Goal: Information Seeking & Learning: Find specific fact

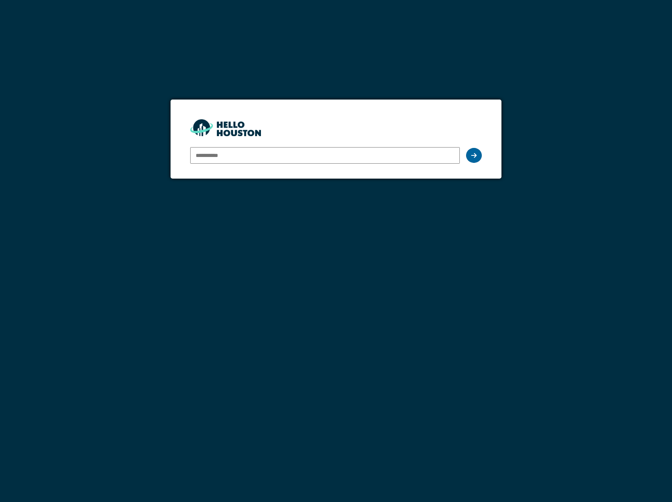
type input "**********"
click at [474, 158] on div at bounding box center [474, 155] width 16 height 15
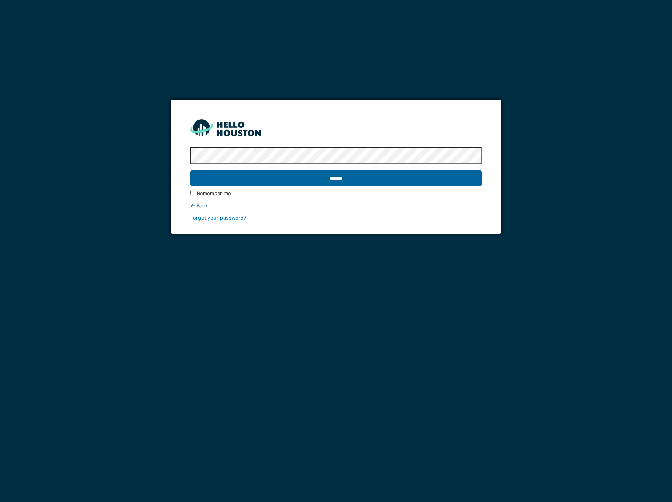
click at [366, 177] on input "******" at bounding box center [336, 178] width 292 height 17
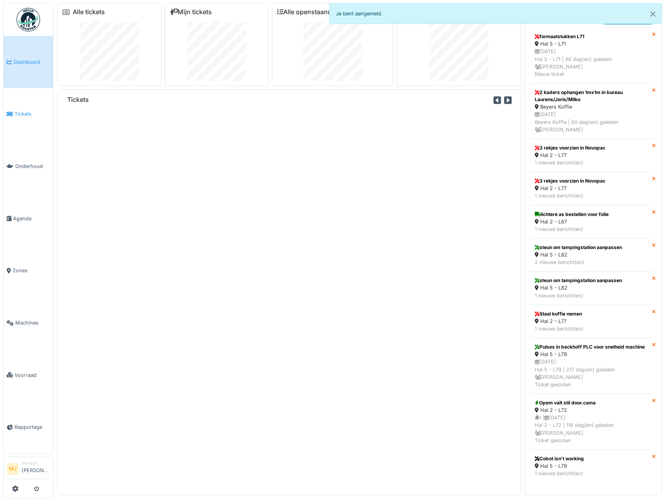
click at [28, 112] on span "Tickets" at bounding box center [32, 113] width 35 height 7
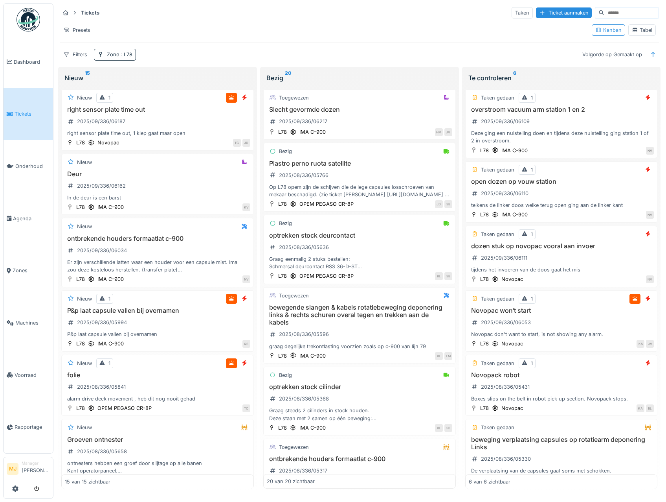
click at [645, 33] on div "Tabel" at bounding box center [642, 29] width 20 height 7
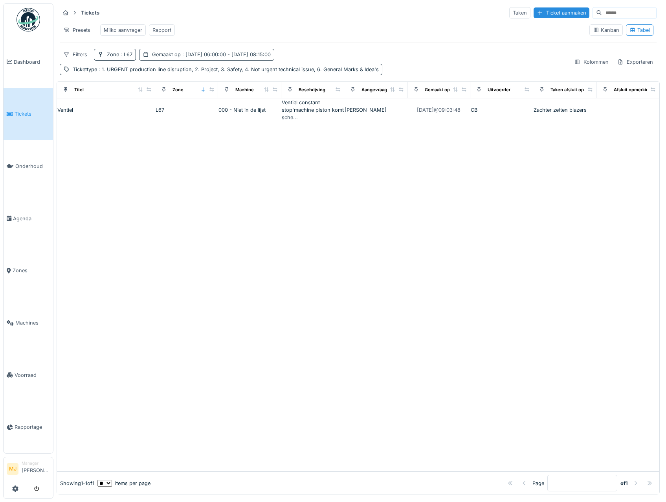
click at [160, 58] on div "Gemaakt op : [DATE] 06:00:00 - [DATE] 08:15:00" at bounding box center [211, 54] width 119 height 7
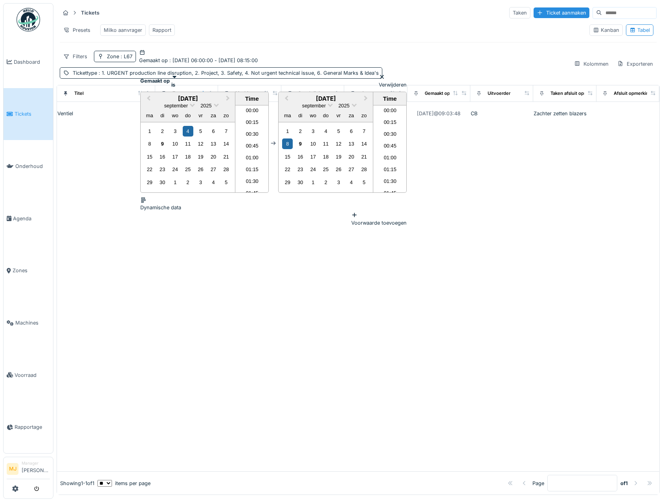
scroll to position [352, 0]
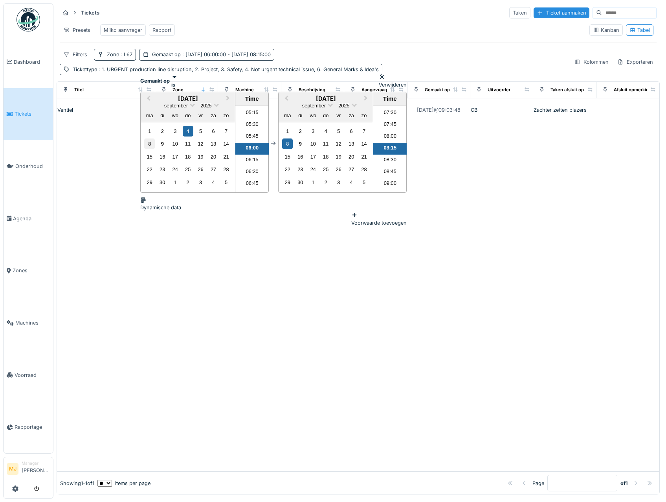
click at [150, 149] on div "8" at bounding box center [149, 143] width 11 height 11
click at [305, 147] on div "9" at bounding box center [300, 143] width 11 height 11
click at [348, 32] on div "Presets Milko aanvrager Rapport" at bounding box center [322, 30] width 524 height 18
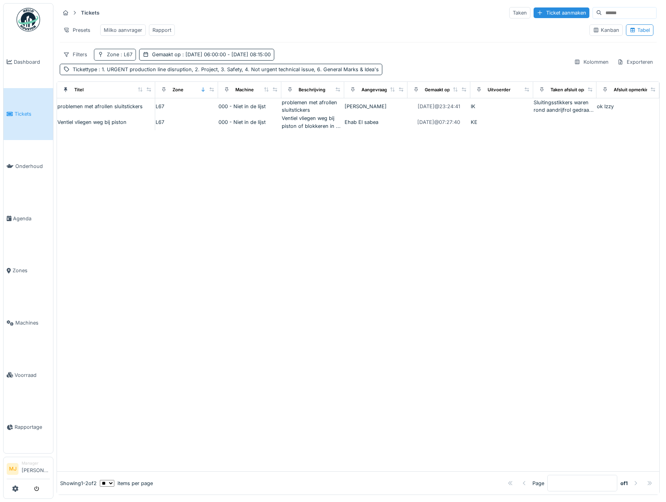
click at [115, 58] on div "Zone : L67" at bounding box center [120, 54] width 26 height 7
click at [143, 81] on div at bounding box center [157, 77] width 28 height 7
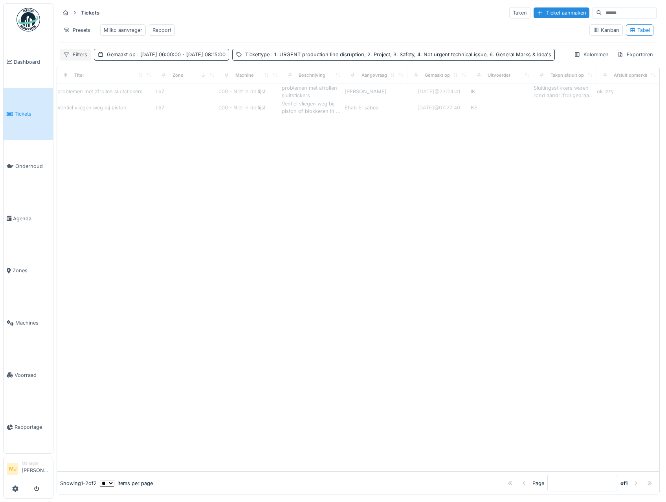
click at [78, 59] on div "Filters" at bounding box center [75, 54] width 31 height 11
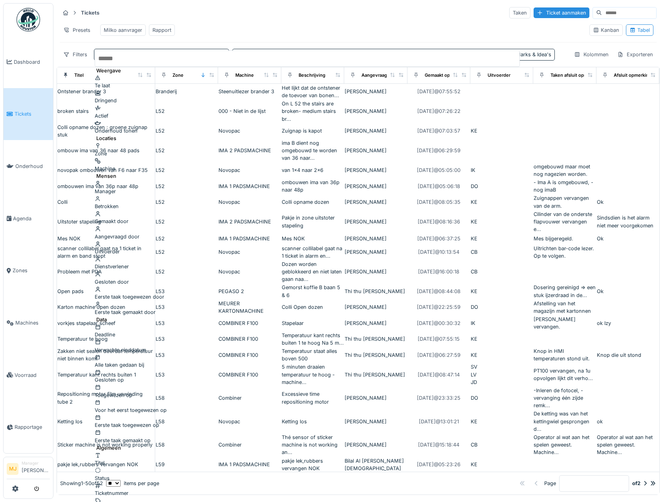
click at [272, 35] on div "Presets Milko aanvrager Rapport" at bounding box center [322, 30] width 524 height 18
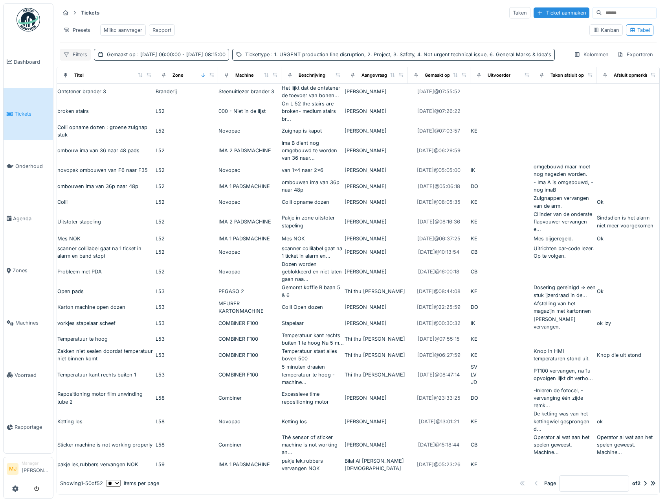
click at [86, 60] on div "Filters" at bounding box center [75, 54] width 31 height 11
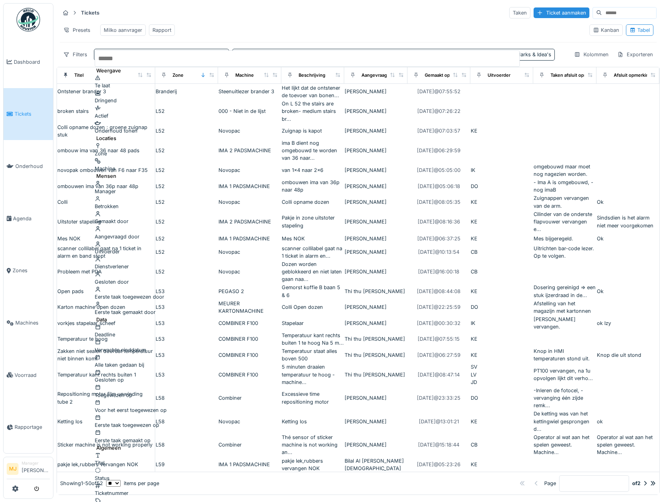
click at [131, 142] on div "Zone" at bounding box center [307, 149] width 425 height 15
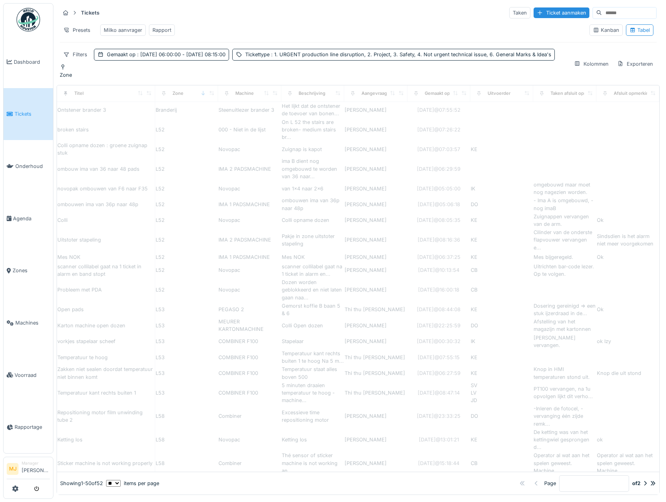
click at [72, 74] on div "Zone" at bounding box center [66, 71] width 12 height 15
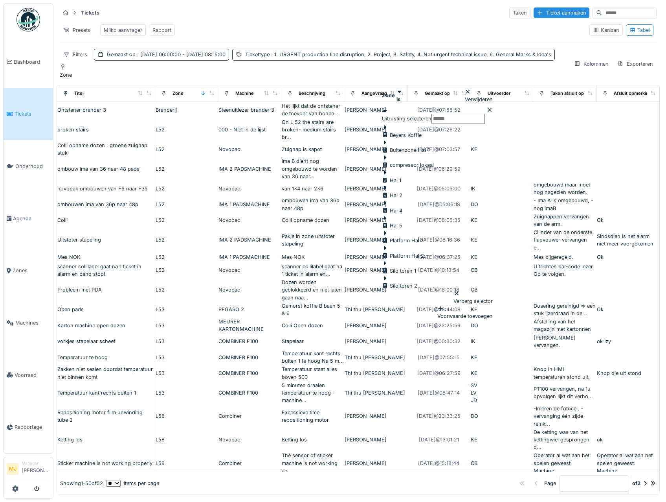
click at [387, 171] on icon at bounding box center [385, 173] width 2 height 4
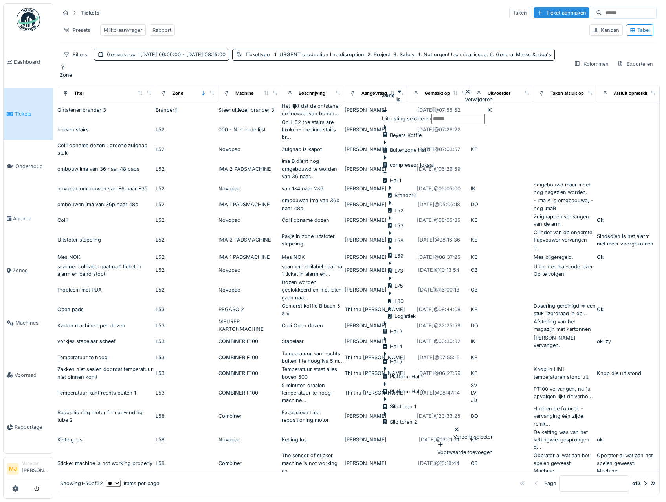
click at [404, 207] on div at bounding box center [395, 207] width 17 height 0
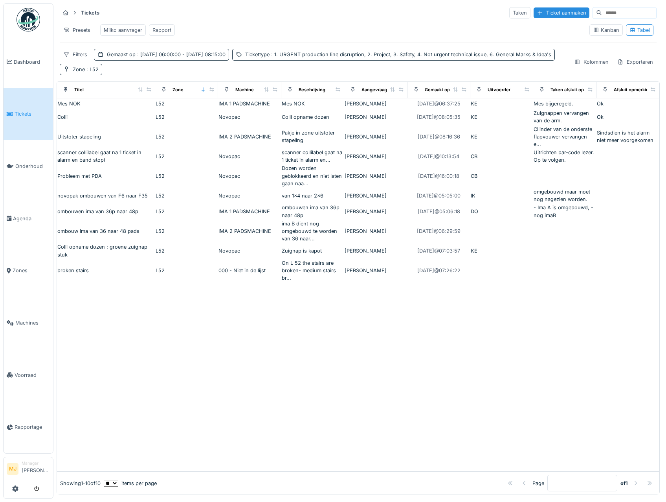
click at [414, 30] on div "Presets Milko aanvrager Rapport" at bounding box center [322, 30] width 524 height 18
click at [395, 78] on div "Tickets Taken Ticket aanmaken Presets Milko aanvrager Rapport Kanban Tabel Filt…" at bounding box center [358, 40] width 603 height 75
click at [102, 75] on div "Zone : L52" at bounding box center [81, 69] width 42 height 11
click at [388, 115] on icon at bounding box center [385, 117] width 6 height 5
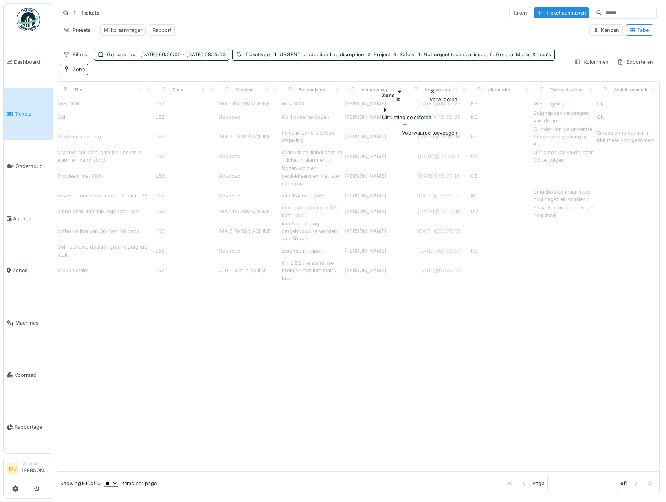
click at [392, 114] on div at bounding box center [407, 109] width 50 height 7
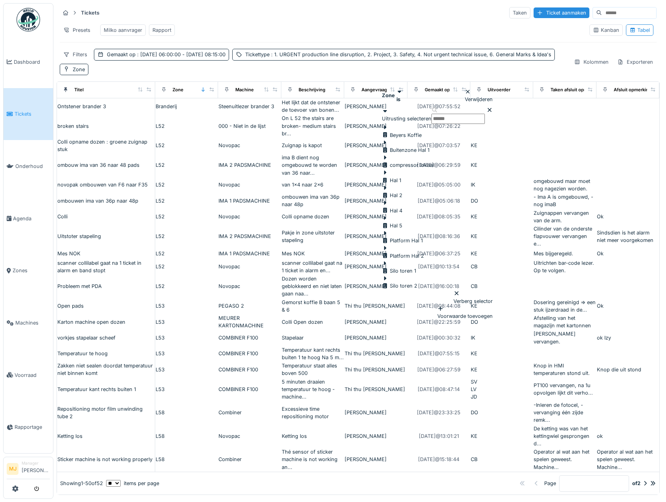
click at [388, 170] on icon at bounding box center [385, 172] width 6 height 5
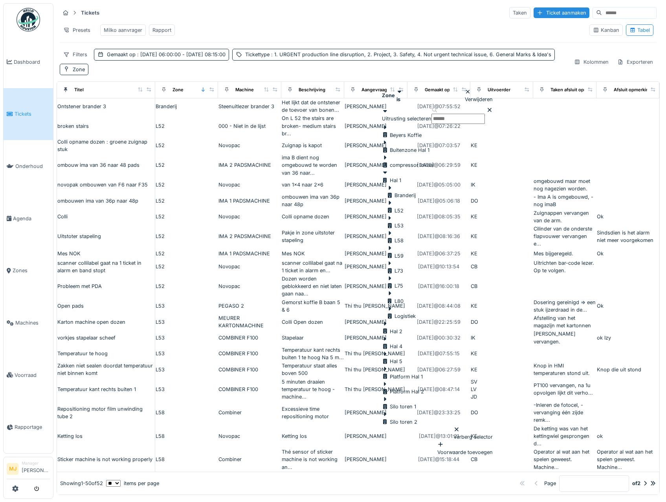
click at [404, 237] on div at bounding box center [395, 237] width 17 height 0
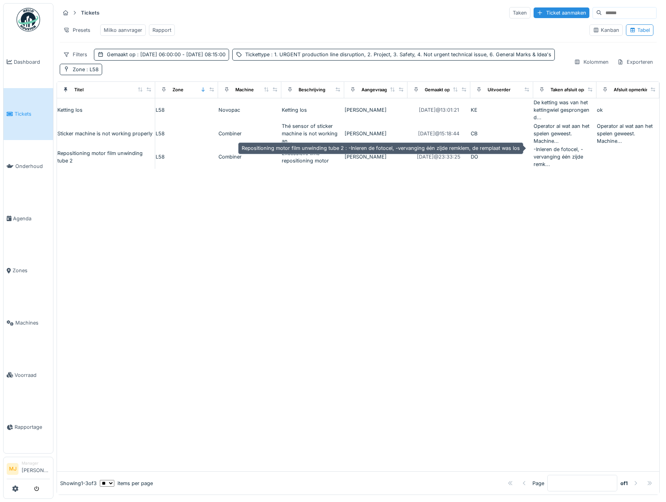
click at [557, 147] on div "-Inleren de fotocel, -vervanging één zijde remk..." at bounding box center [565, 156] width 62 height 23
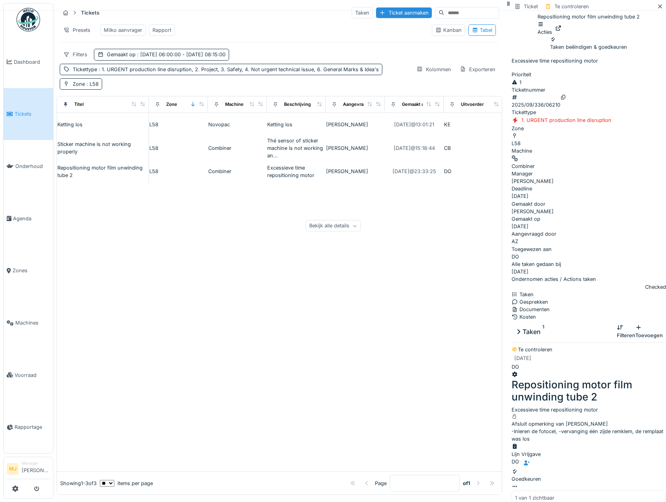
scroll to position [6, 0]
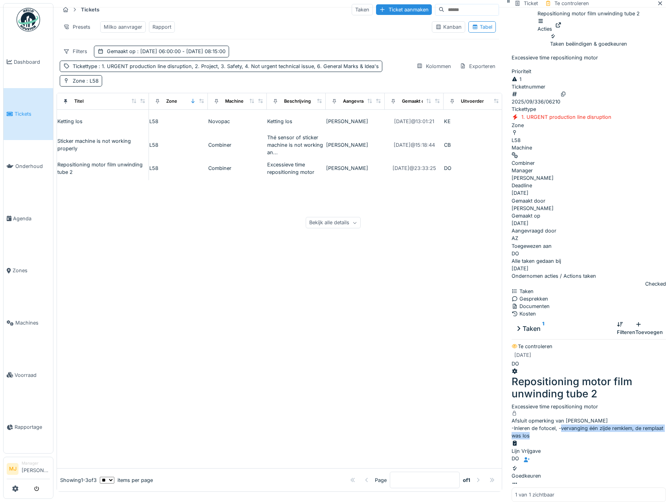
drag, startPoint x: 494, startPoint y: 332, endPoint x: 626, endPoint y: 335, distance: 131.7
click at [626, 410] on div "Afsluit opmerking van [PERSON_NAME] -Inleren de fotocel, -vervanging één zijde …" at bounding box center [589, 424] width 154 height 29
copy div "vervanging één zijde remklem, de remplaat was los"
click at [657, 2] on div at bounding box center [660, 3] width 6 height 7
